Goal: Task Accomplishment & Management: Manage account settings

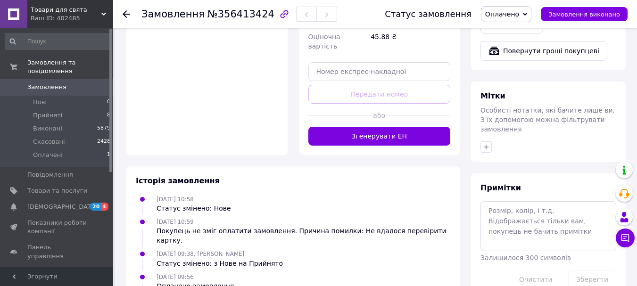
scroll to position [677, 0]
click at [127, 12] on icon at bounding box center [127, 14] width 8 height 8
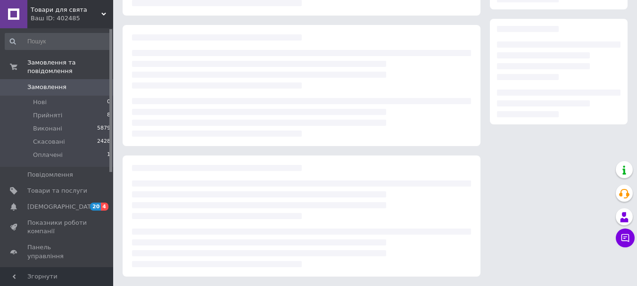
scroll to position [145, 0]
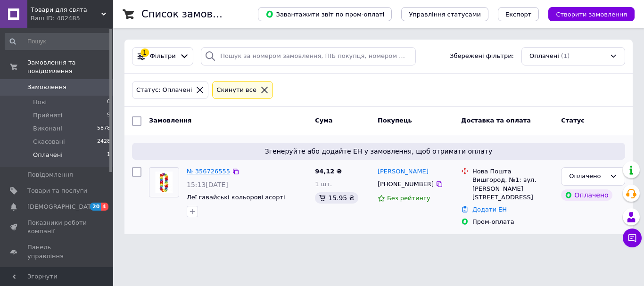
click at [204, 173] on link "№ 356726555" at bounding box center [208, 171] width 43 height 7
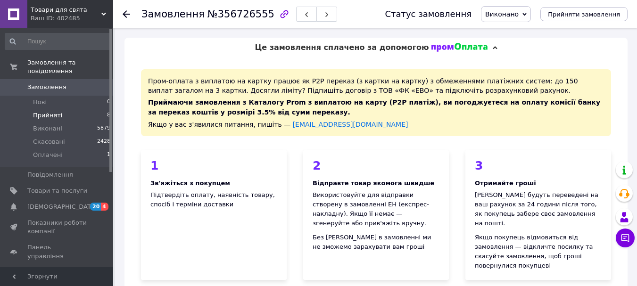
click at [41, 111] on span "Прийняті" at bounding box center [47, 115] width 29 height 8
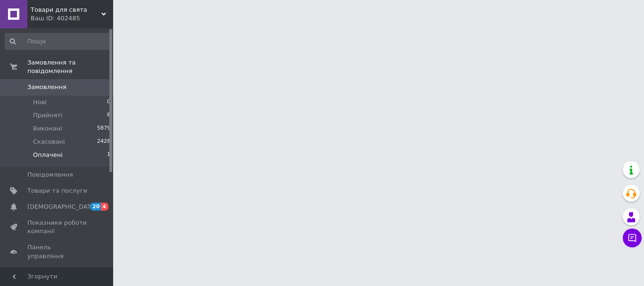
click at [45, 151] on span "Оплачені" at bounding box center [48, 155] width 30 height 8
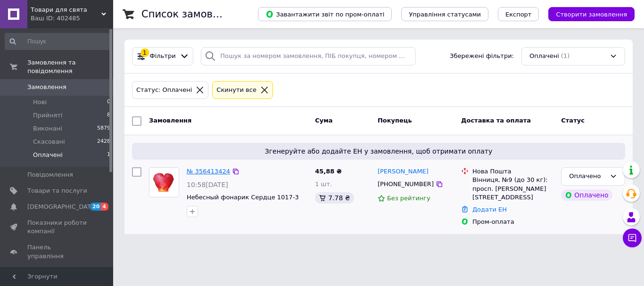
click at [202, 170] on link "№ 356413424" at bounding box center [208, 171] width 43 height 7
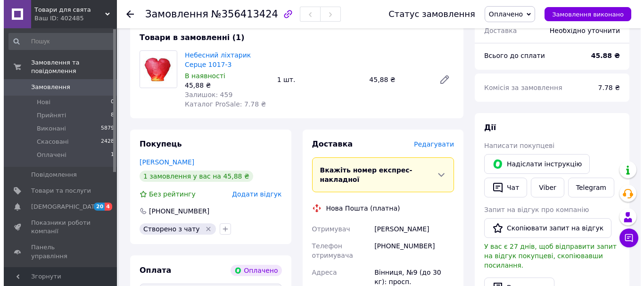
scroll to position [377, 0]
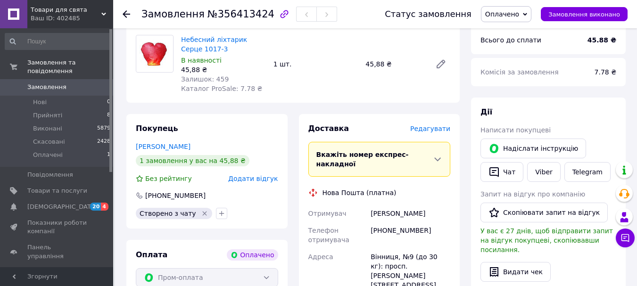
click at [431, 125] on span "Редагувати" at bounding box center [430, 129] width 40 height 8
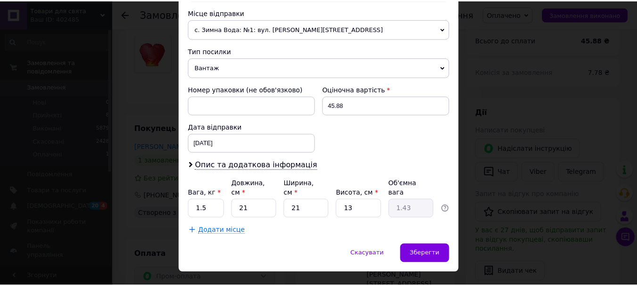
scroll to position [330, 0]
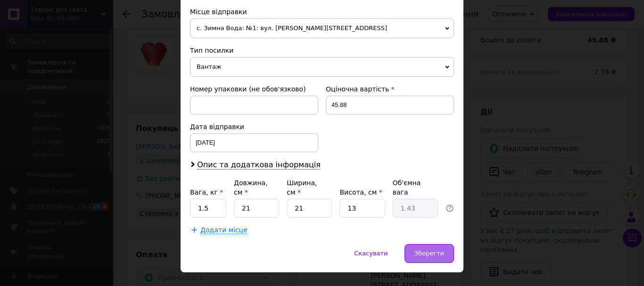
click at [428, 250] on span "Зберегти" at bounding box center [430, 253] width 30 height 7
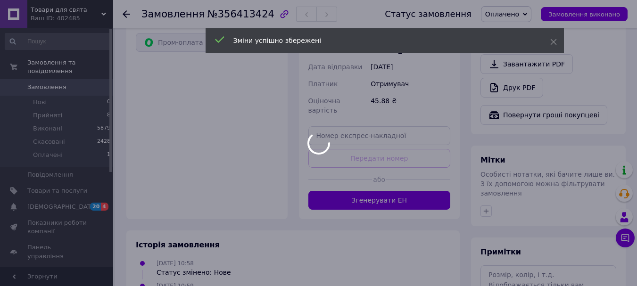
scroll to position [613, 0]
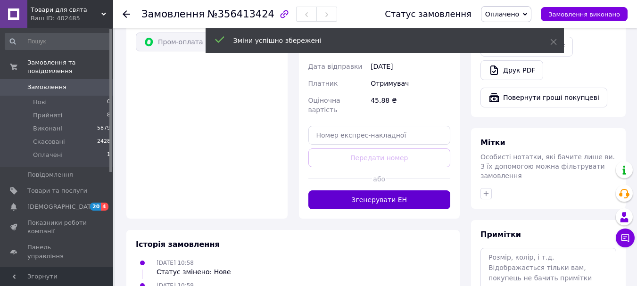
click at [377, 191] on button "Згенерувати ЕН" at bounding box center [379, 200] width 142 height 19
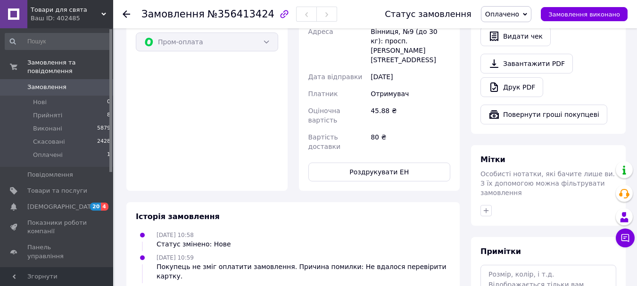
click at [519, 18] on span "Оплачено" at bounding box center [502, 14] width 34 height 8
click at [511, 46] on li "Виконано" at bounding box center [507, 47] width 50 height 14
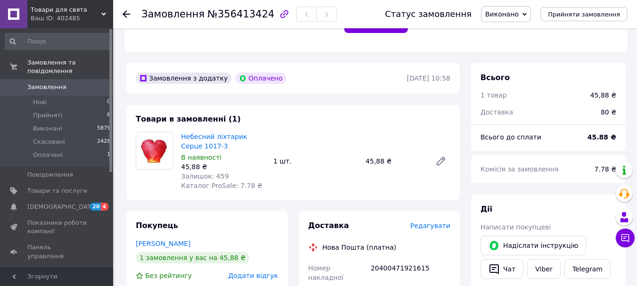
scroll to position [189, 0]
